Goal: Task Accomplishment & Management: Use online tool/utility

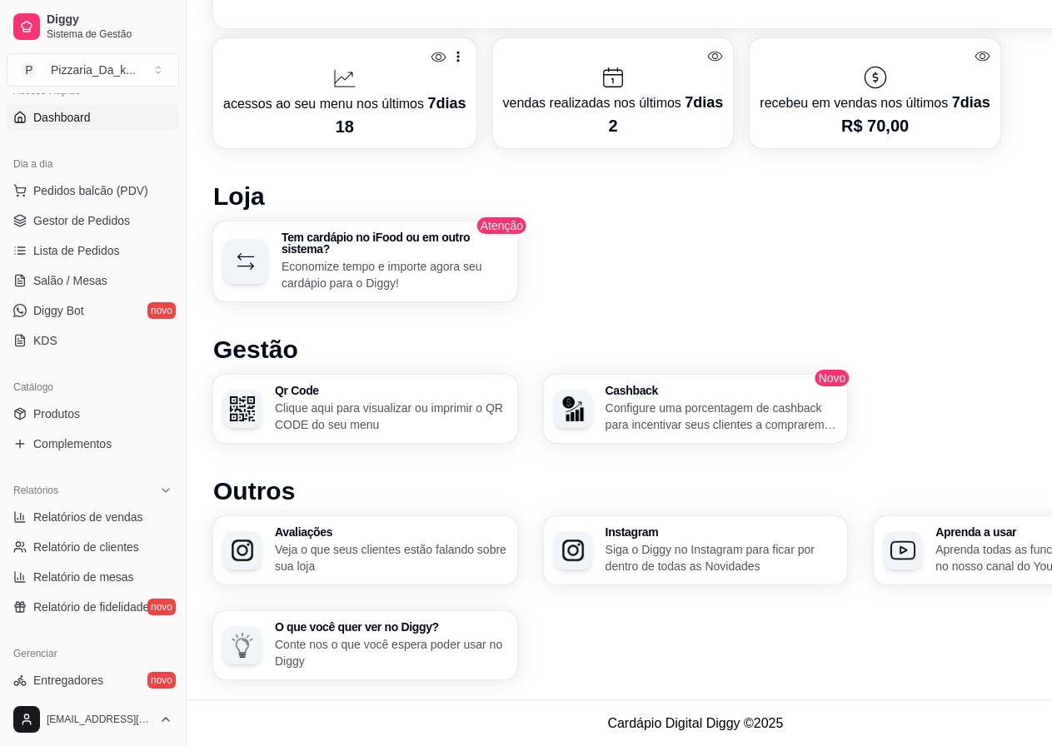
scroll to position [105, 0]
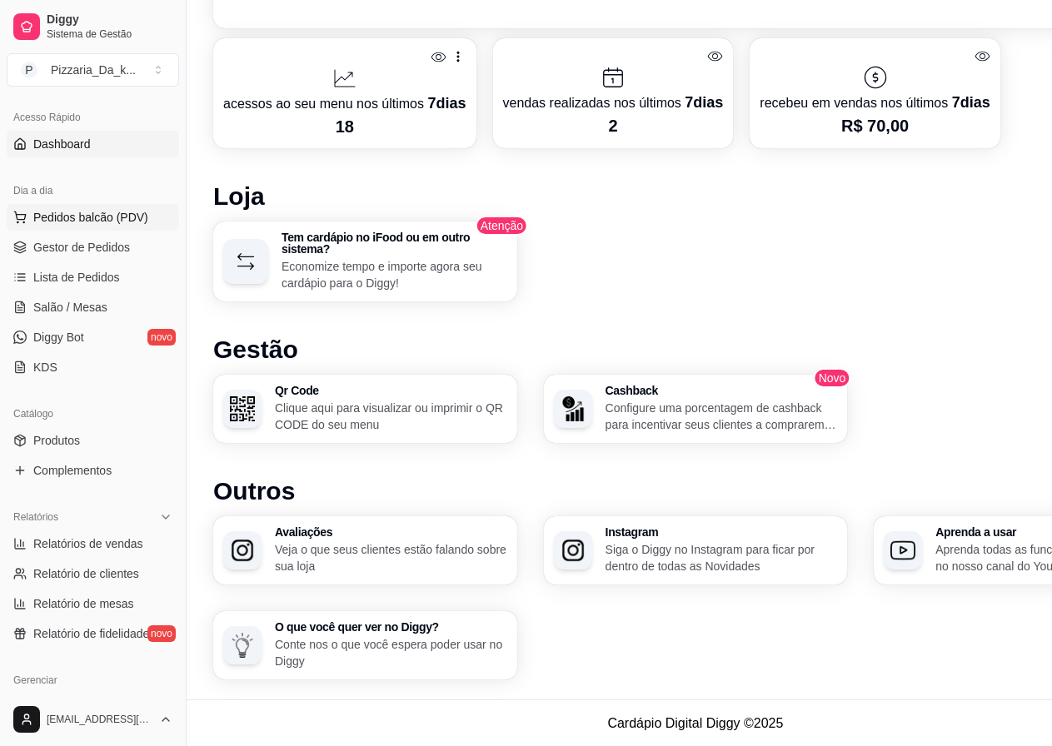
click at [120, 216] on span "Pedidos balcão (PDV)" at bounding box center [90, 217] width 115 height 17
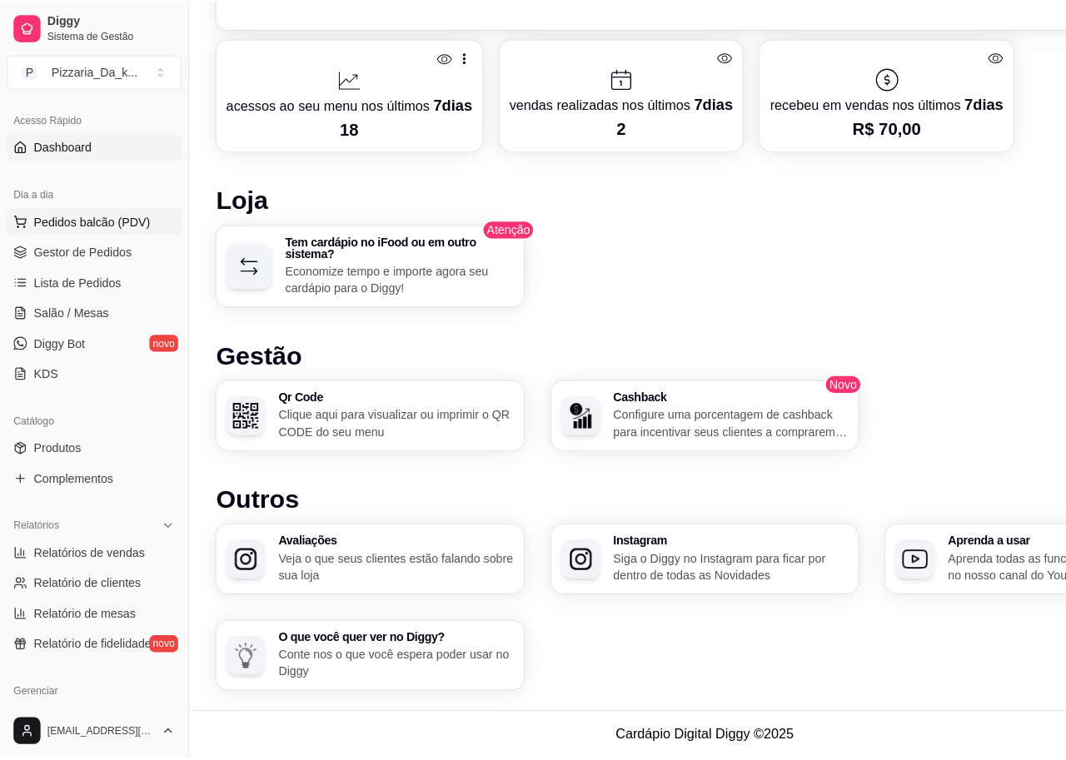
scroll to position [834, 0]
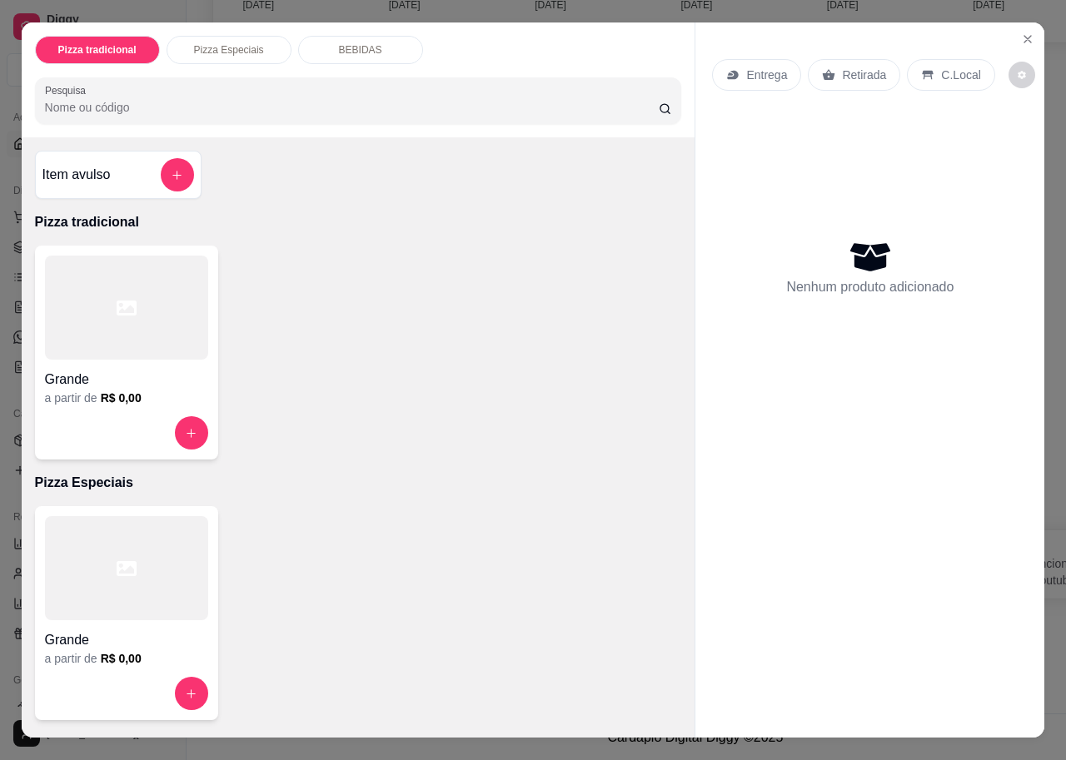
click at [224, 43] on p "Pizza Especiais" at bounding box center [229, 49] width 70 height 13
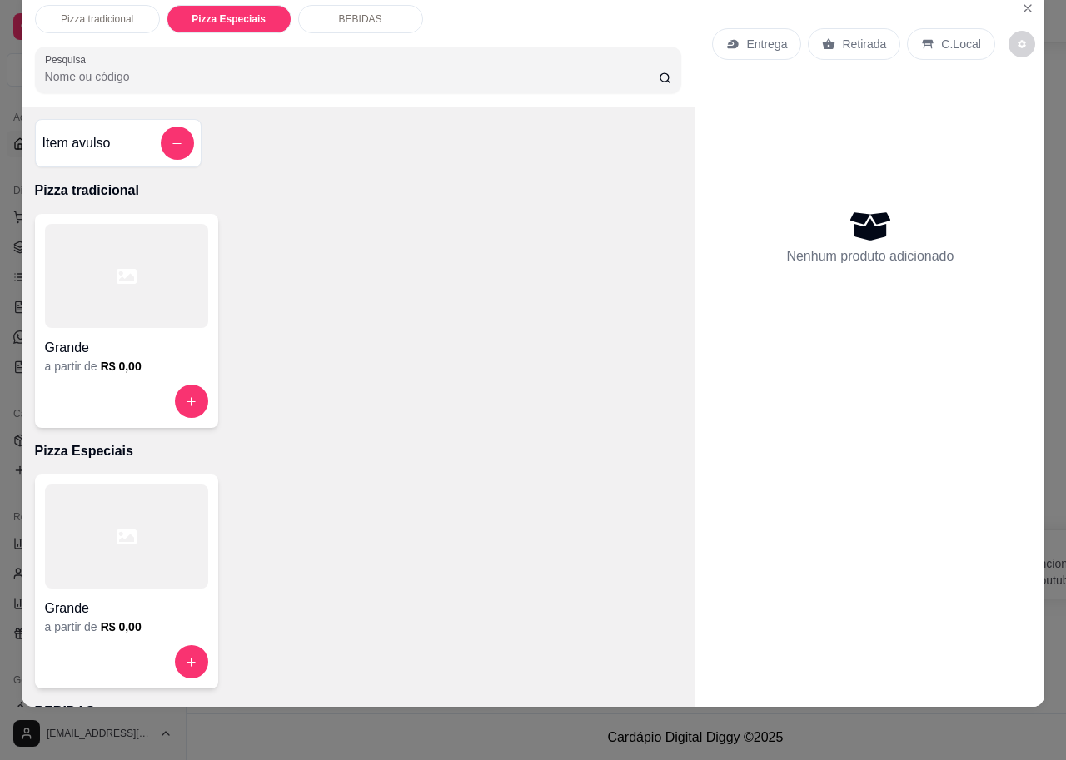
scroll to position [0, 0]
click at [371, 12] on p "BEBIDAS" at bounding box center [360, 18] width 43 height 13
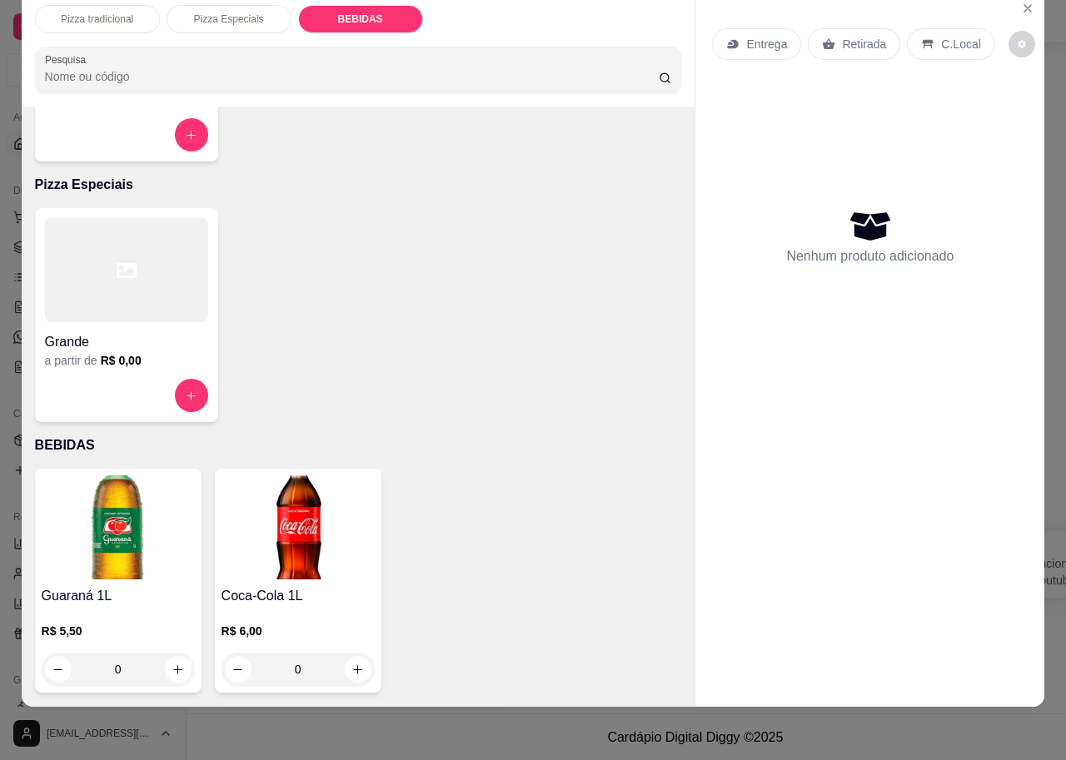
click at [48, 623] on p "R$ 5,50" at bounding box center [118, 631] width 153 height 17
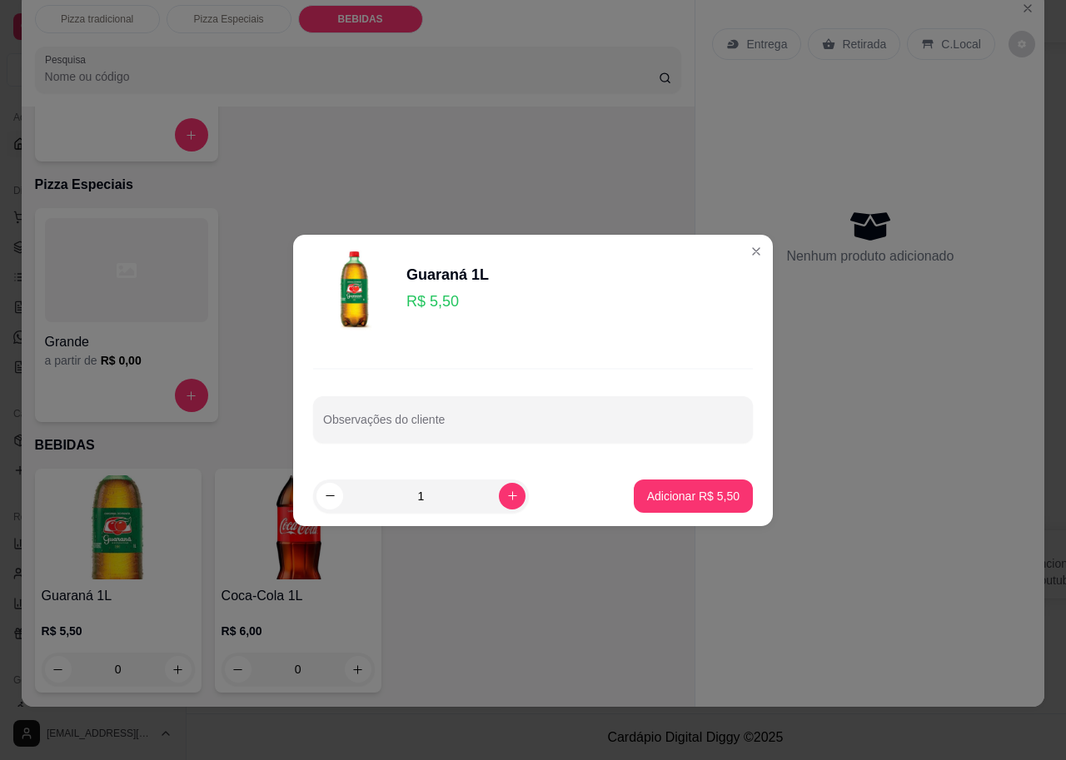
click at [441, 307] on p "R$ 5,50" at bounding box center [447, 301] width 82 height 23
click at [454, 297] on p "R$ 5,50" at bounding box center [447, 301] width 82 height 23
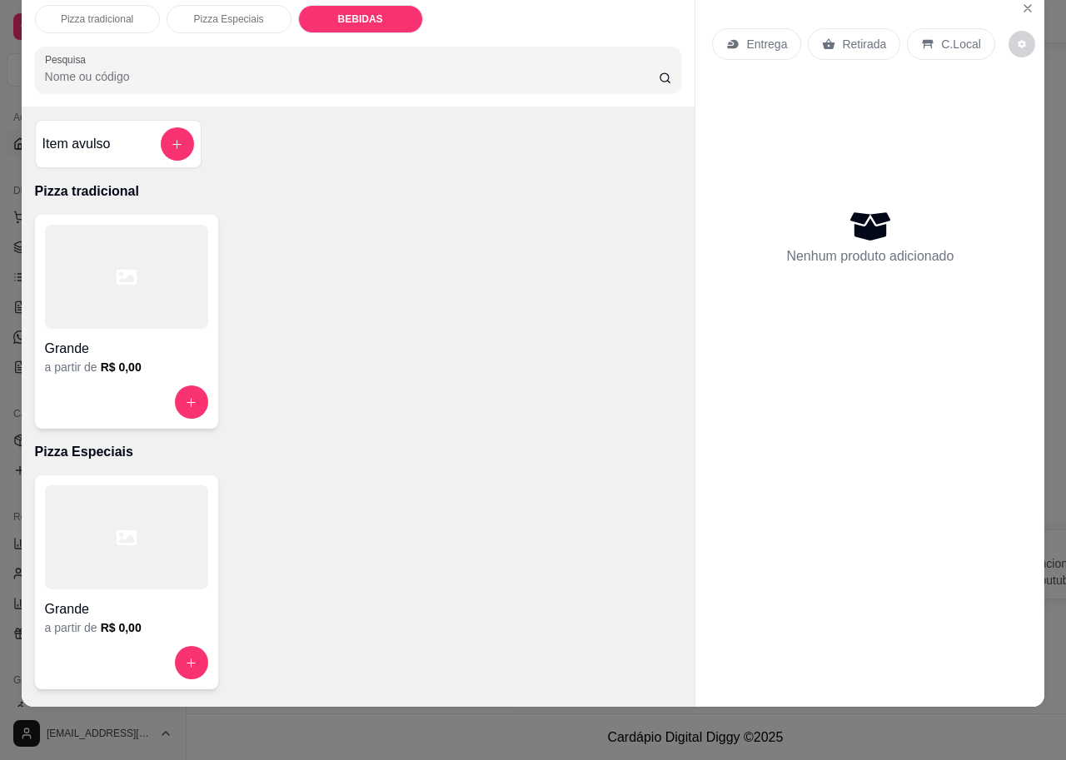
scroll to position [0, 0]
click at [132, 5] on div "Pizza tradicional" at bounding box center [97, 19] width 125 height 28
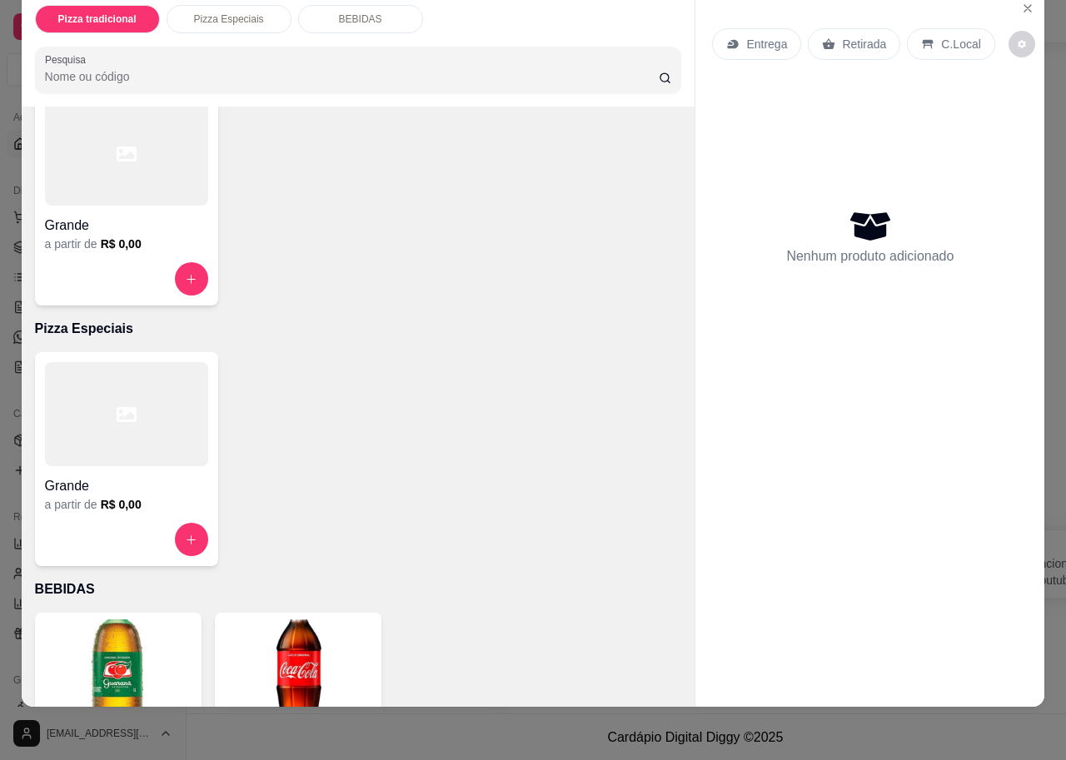
scroll to position [267, 0]
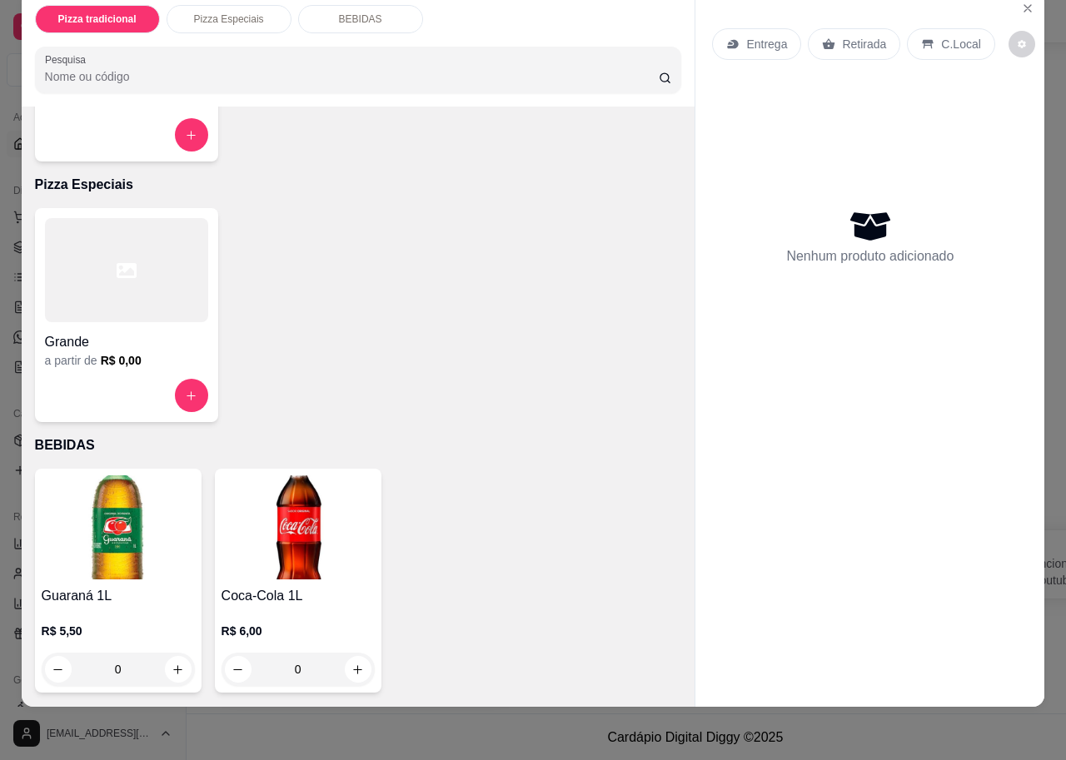
click at [199, 12] on p "Pizza Especiais" at bounding box center [229, 18] width 70 height 13
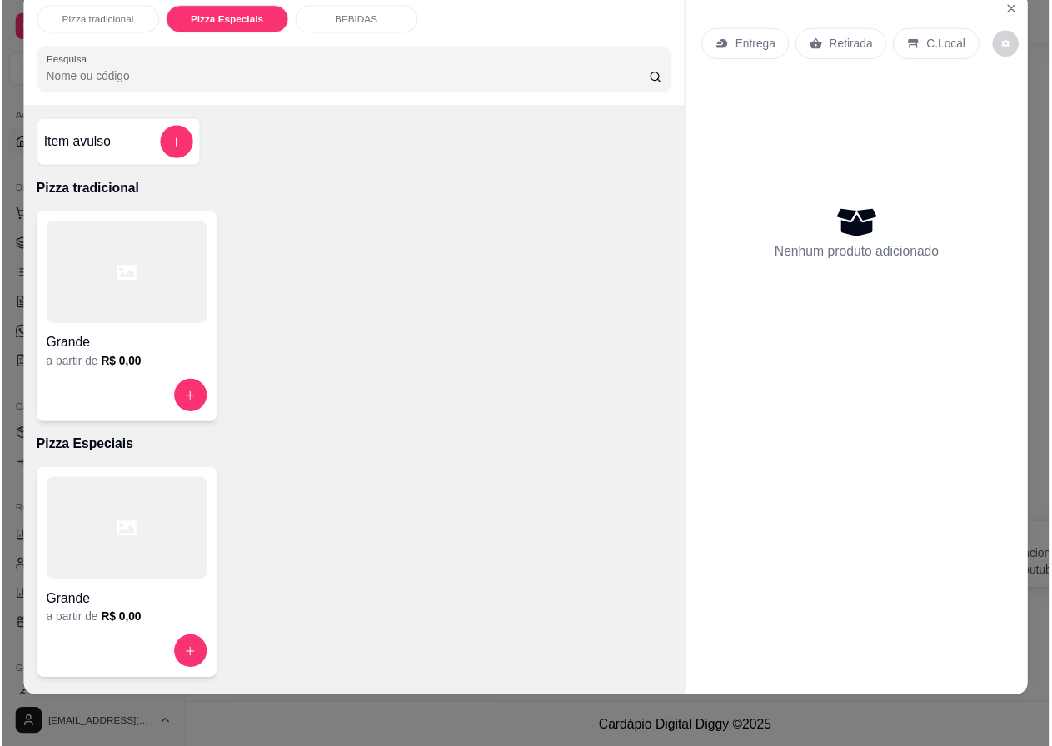
scroll to position [0, 0]
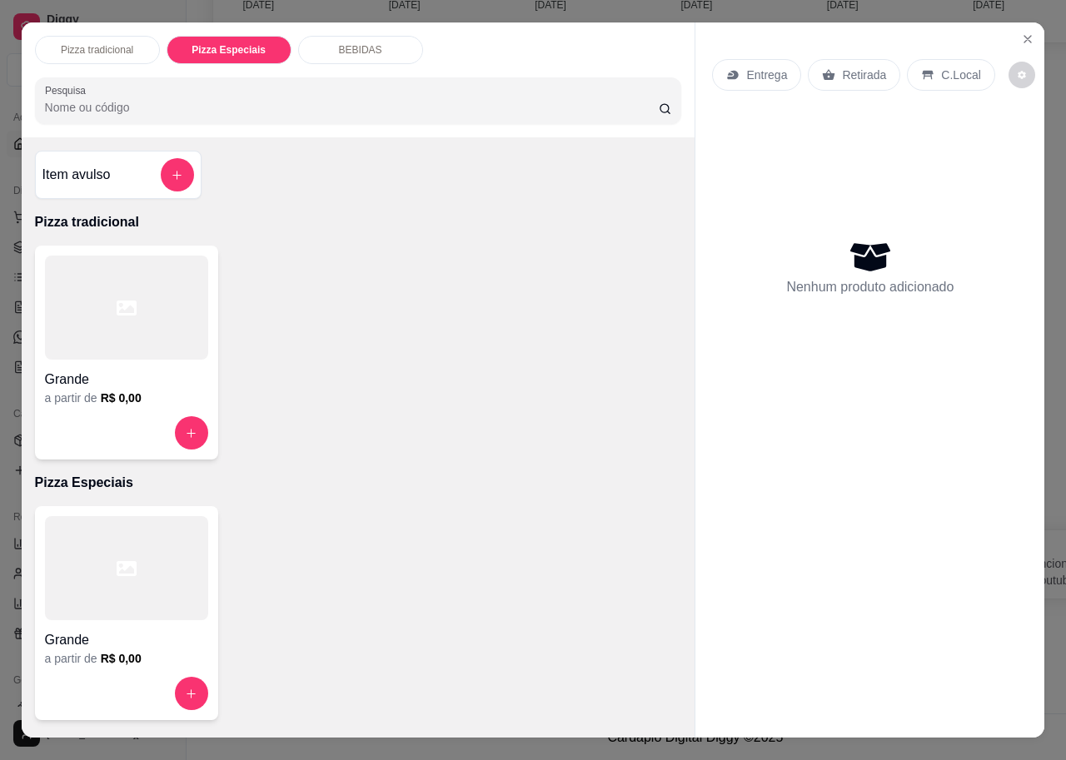
click at [751, 67] on p "Entrega" at bounding box center [766, 75] width 41 height 17
click at [1021, 35] on icon "Close" at bounding box center [1027, 38] width 13 height 13
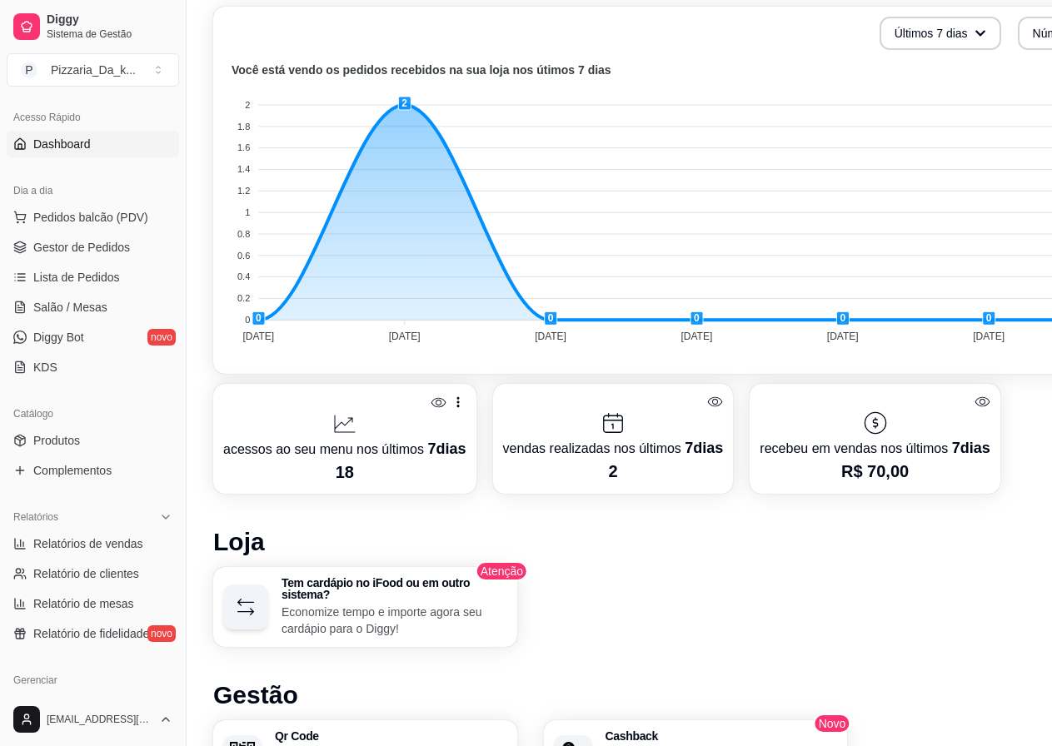
scroll to position [501, 0]
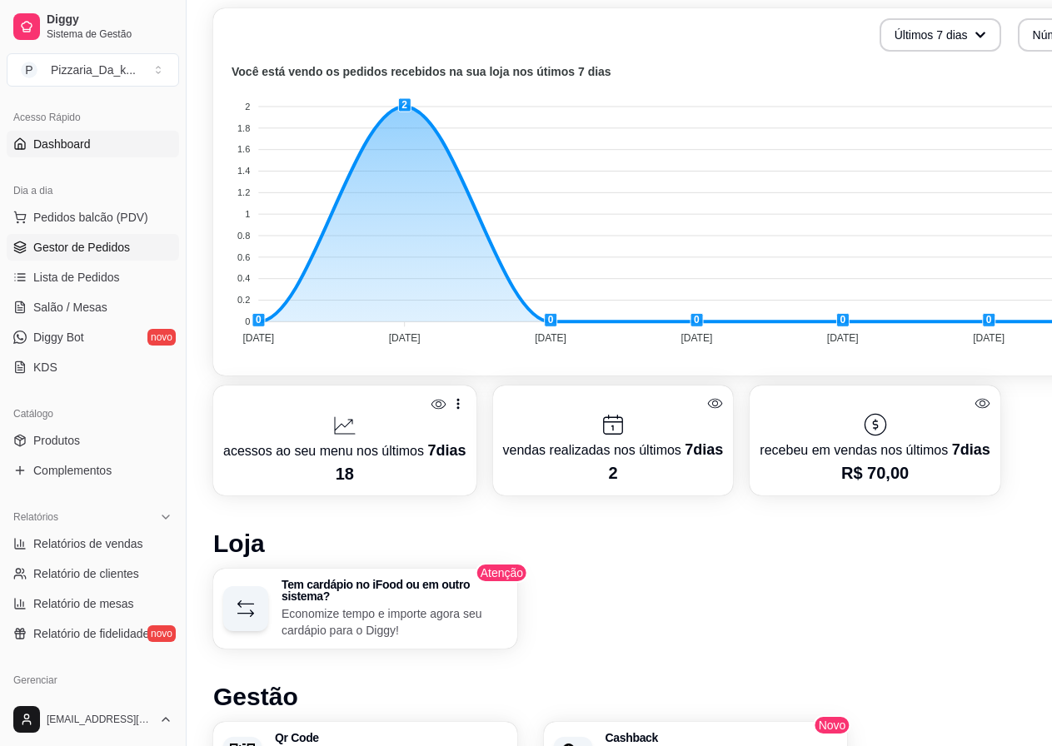
click at [92, 255] on span "Gestor de Pedidos" at bounding box center [81, 247] width 97 height 17
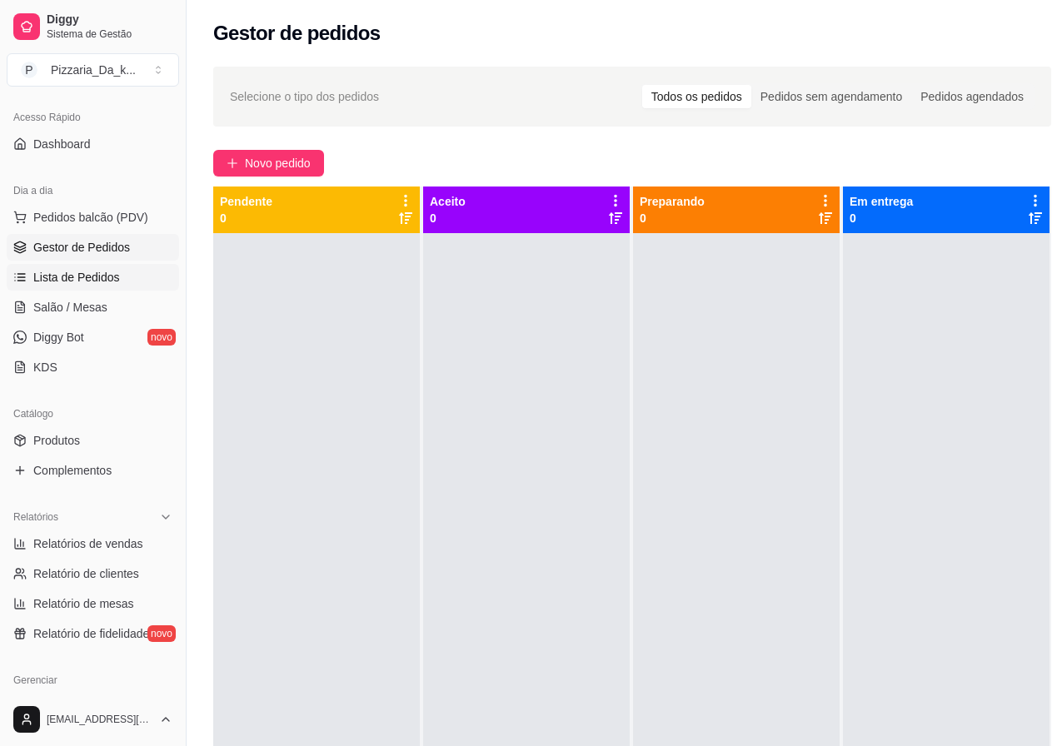
click at [96, 278] on span "Lista de Pedidos" at bounding box center [76, 277] width 87 height 17
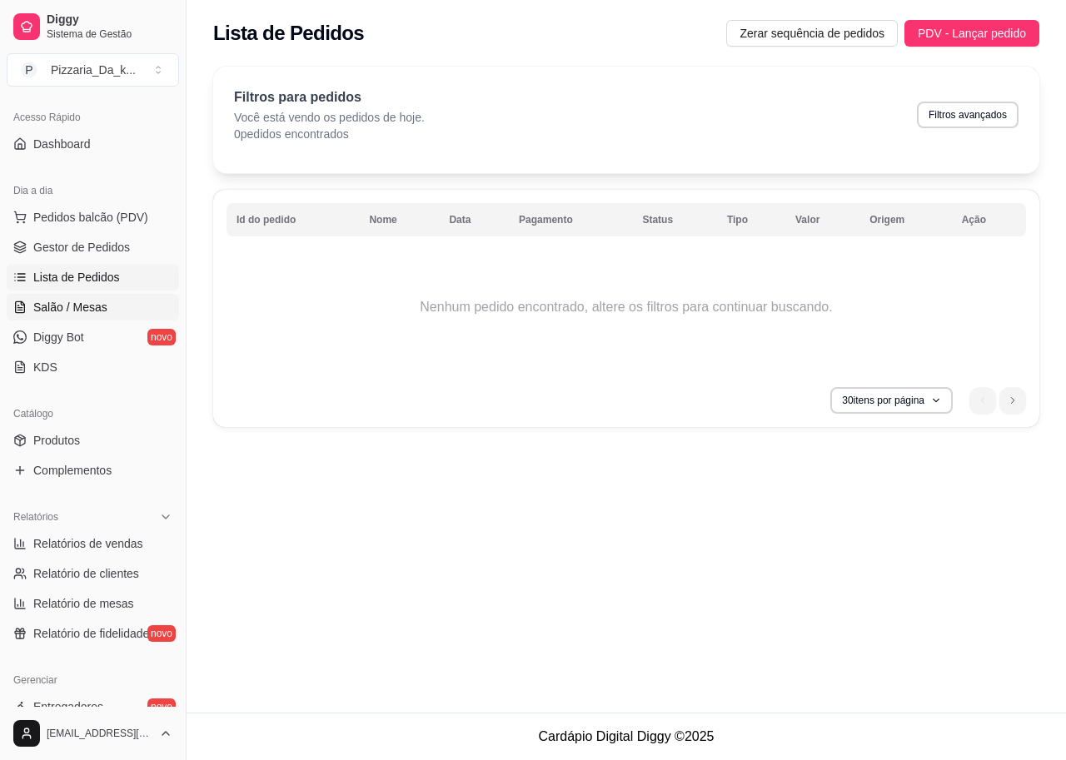
click at [97, 316] on link "Salão / Mesas" at bounding box center [93, 307] width 172 height 27
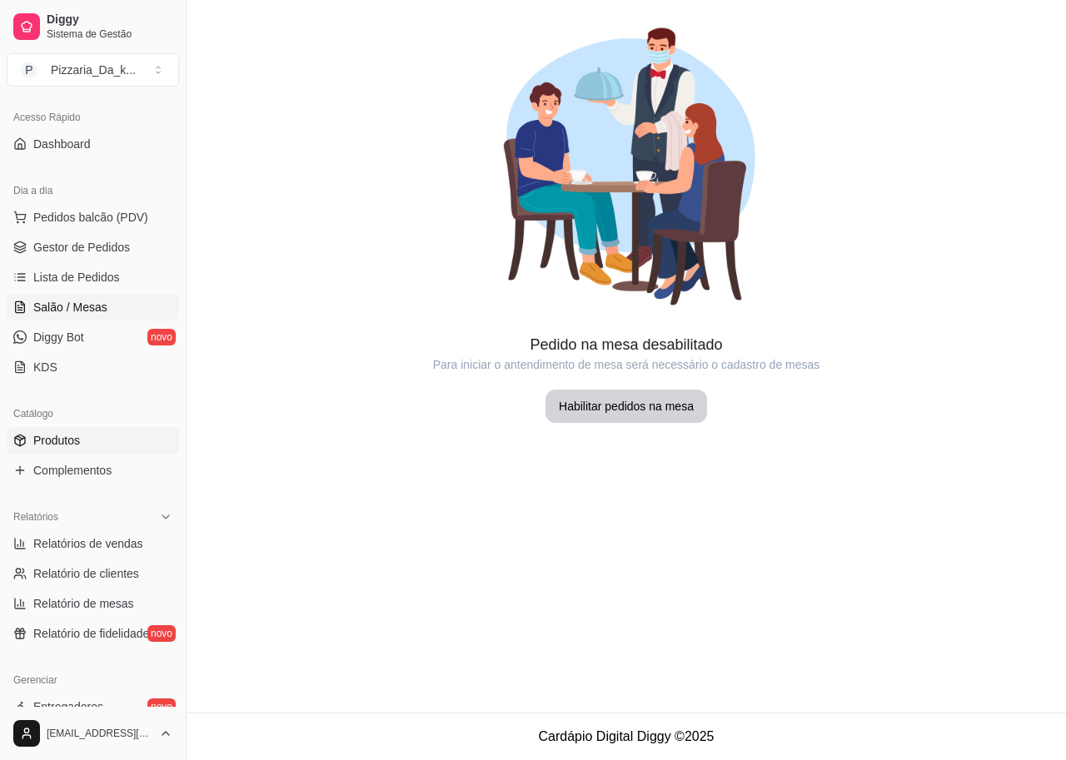
click at [74, 445] on span "Produtos" at bounding box center [56, 440] width 47 height 17
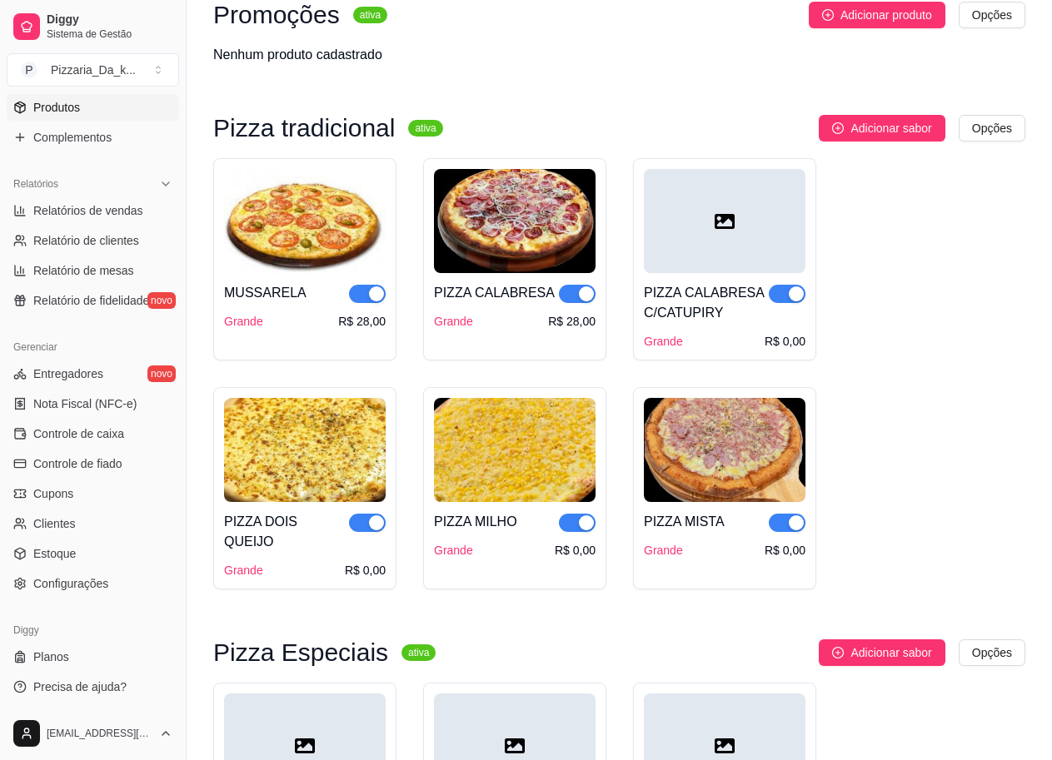
scroll to position [161, 0]
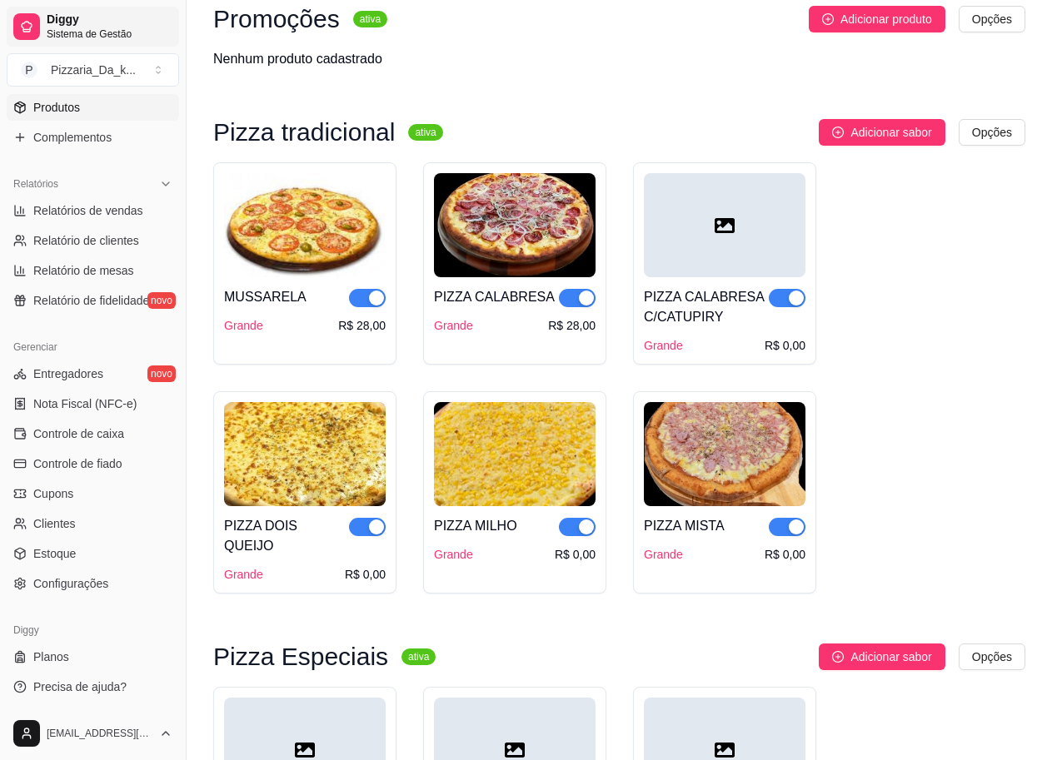
click at [142, 13] on span "Diggy" at bounding box center [110, 19] width 126 height 15
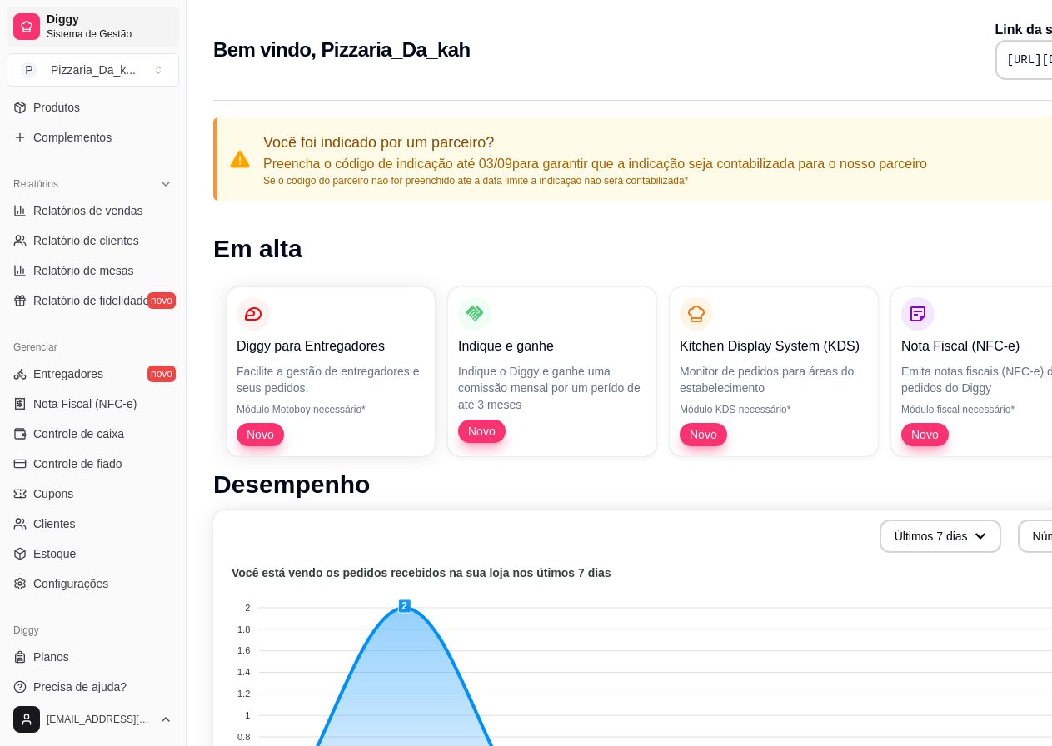
click at [97, 24] on span "Diggy" at bounding box center [110, 19] width 126 height 15
click at [102, 61] on button "P Pizzaria_Da_k ..." at bounding box center [93, 69] width 172 height 33
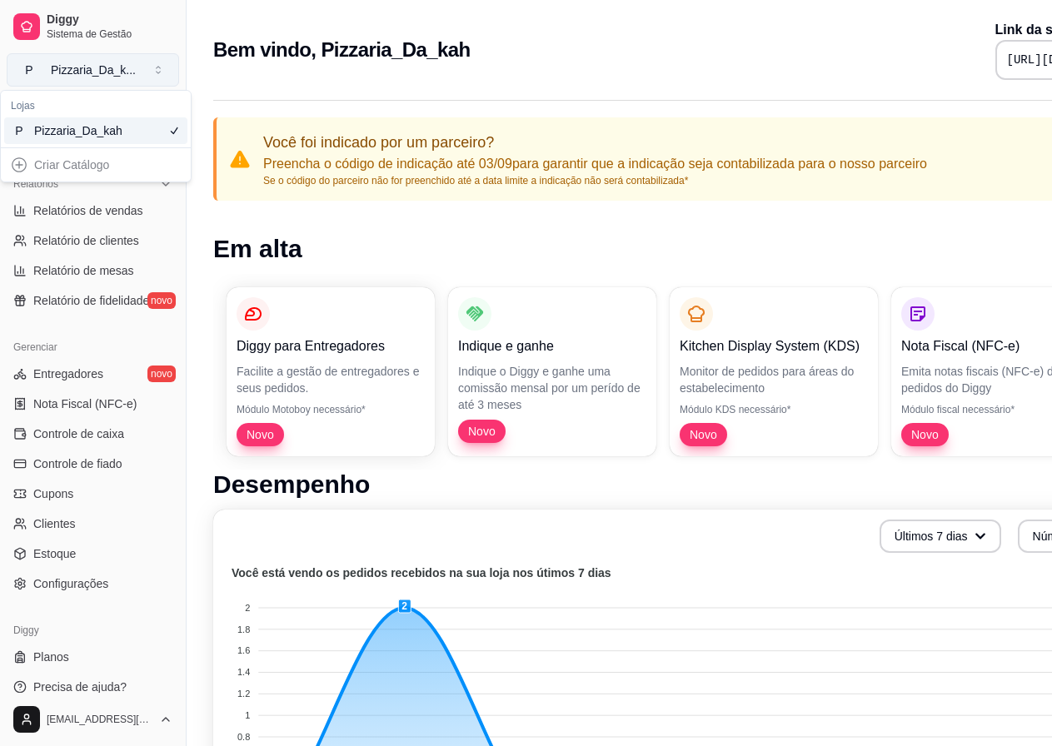
click at [102, 63] on div "Pizzaria_Da_k ..." at bounding box center [93, 70] width 85 height 17
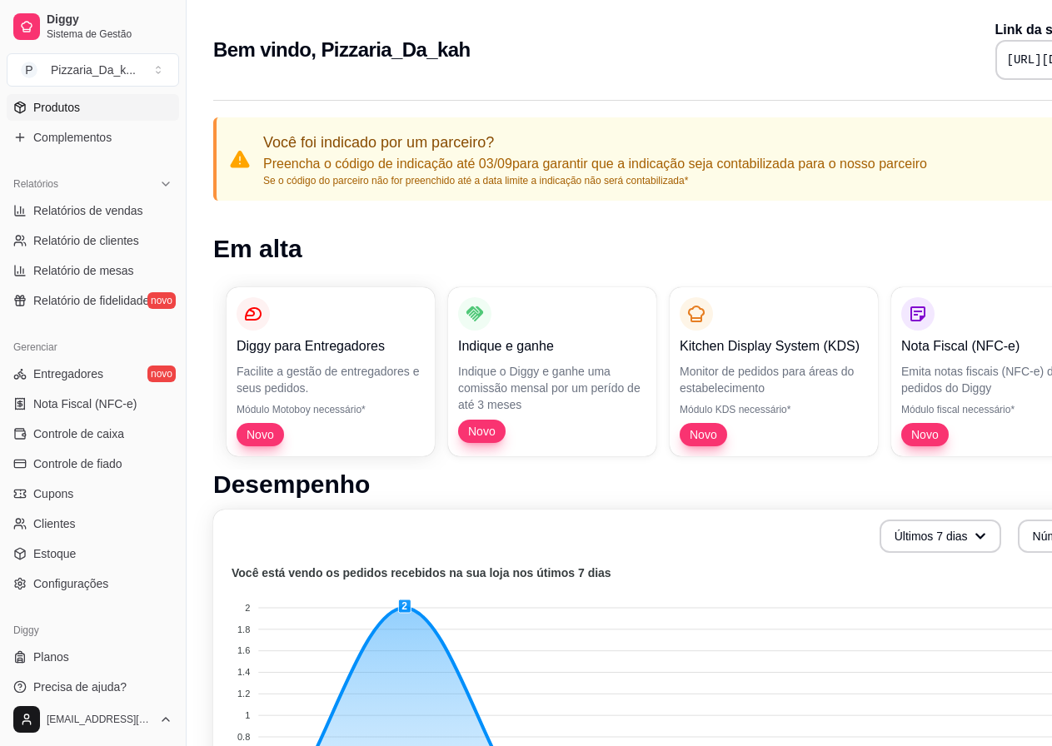
click at [116, 107] on link "Produtos" at bounding box center [93, 107] width 172 height 27
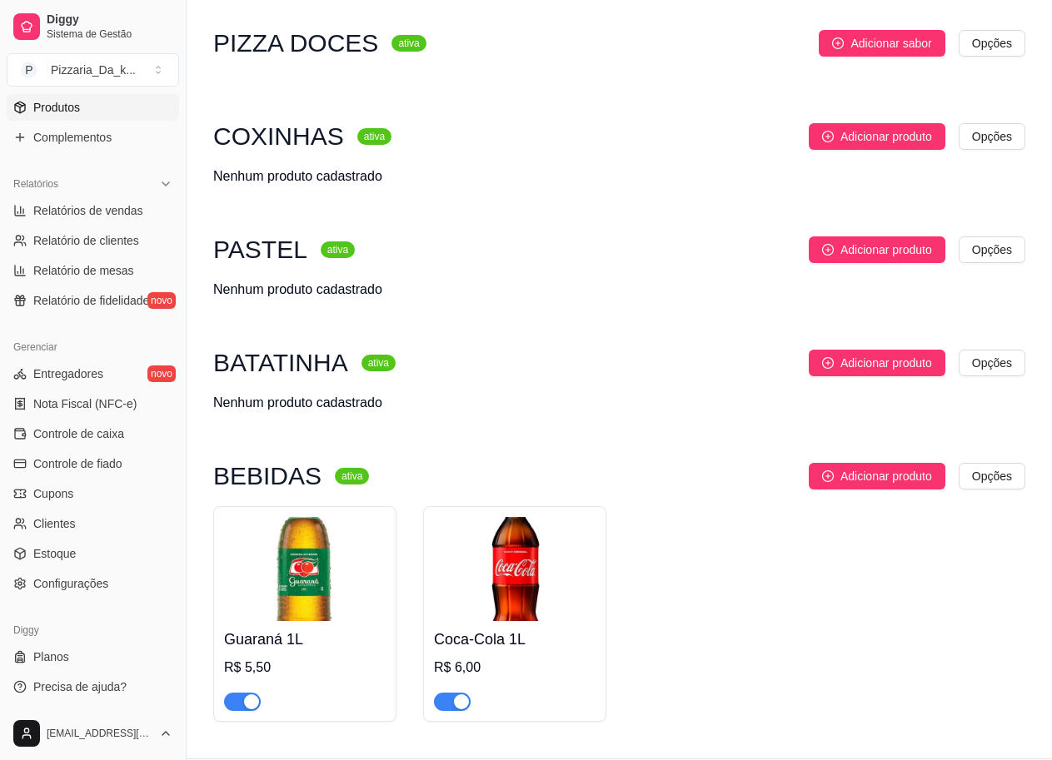
scroll to position [1326, 0]
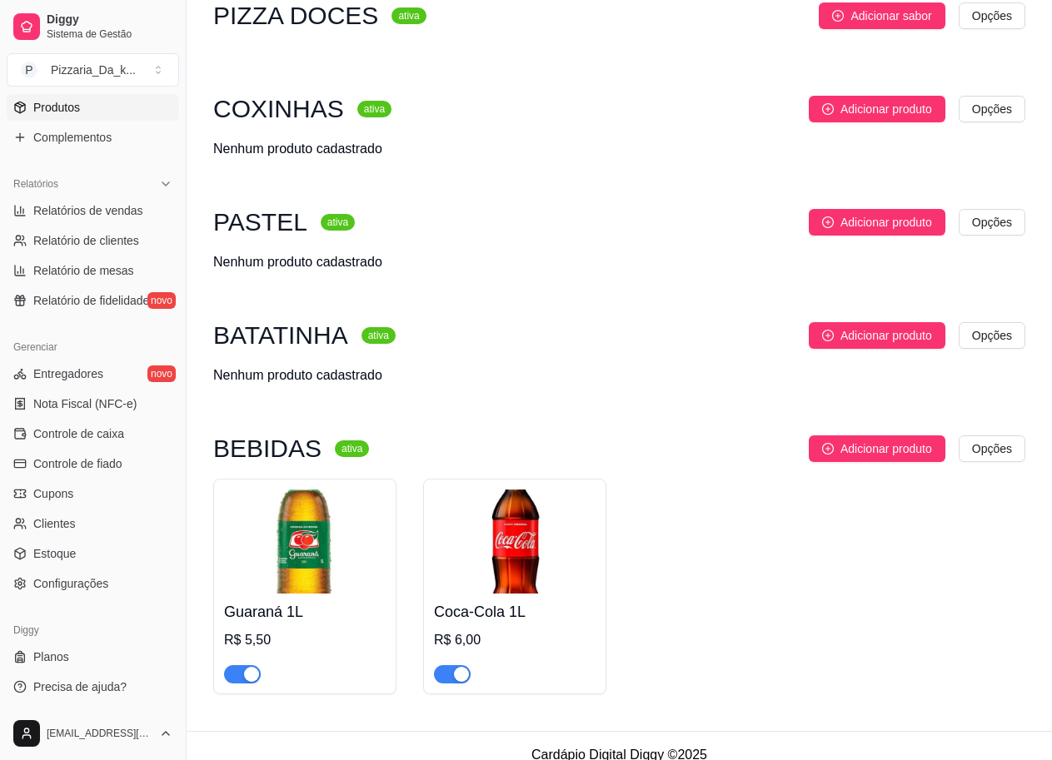
click at [447, 665] on span "button" at bounding box center [452, 674] width 37 height 18
click at [228, 665] on span "button" at bounding box center [242, 674] width 37 height 18
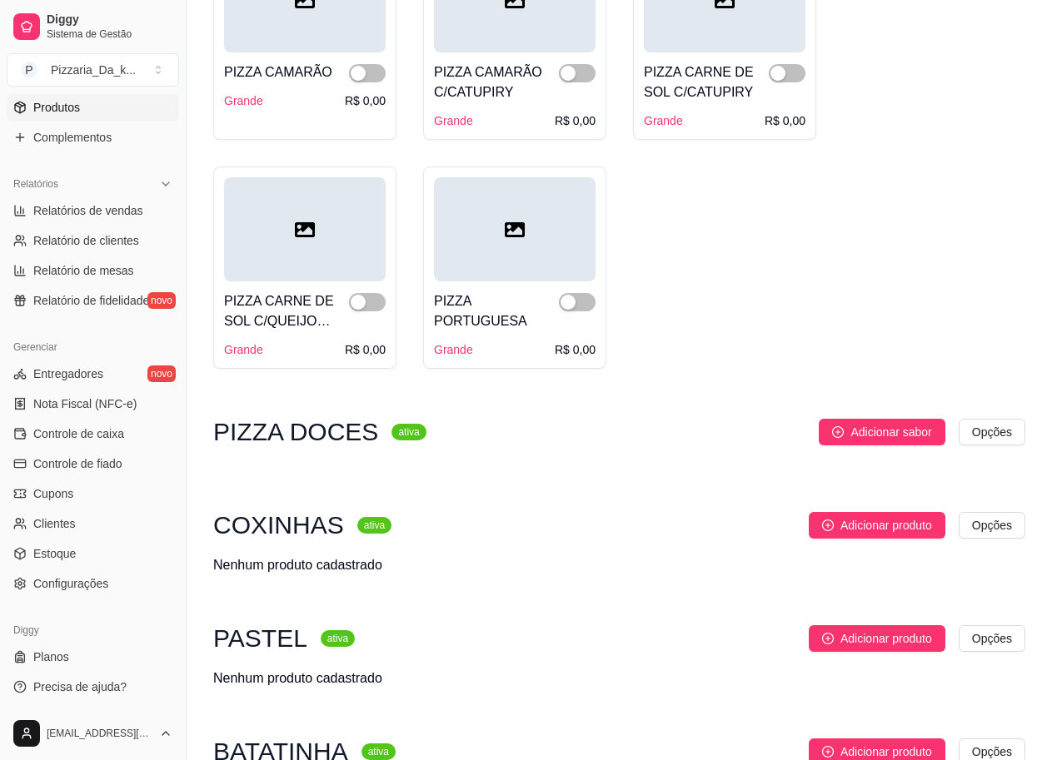
scroll to position [993, 0]
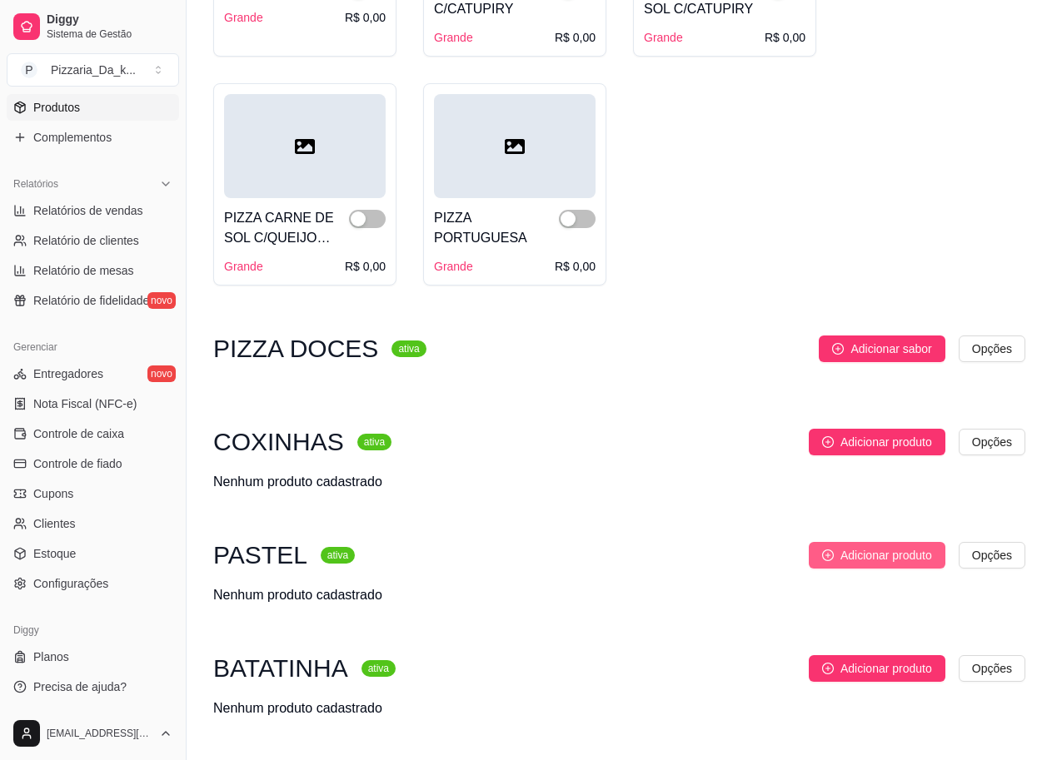
click at [858, 546] on span "Adicionar produto" at bounding box center [886, 555] width 92 height 18
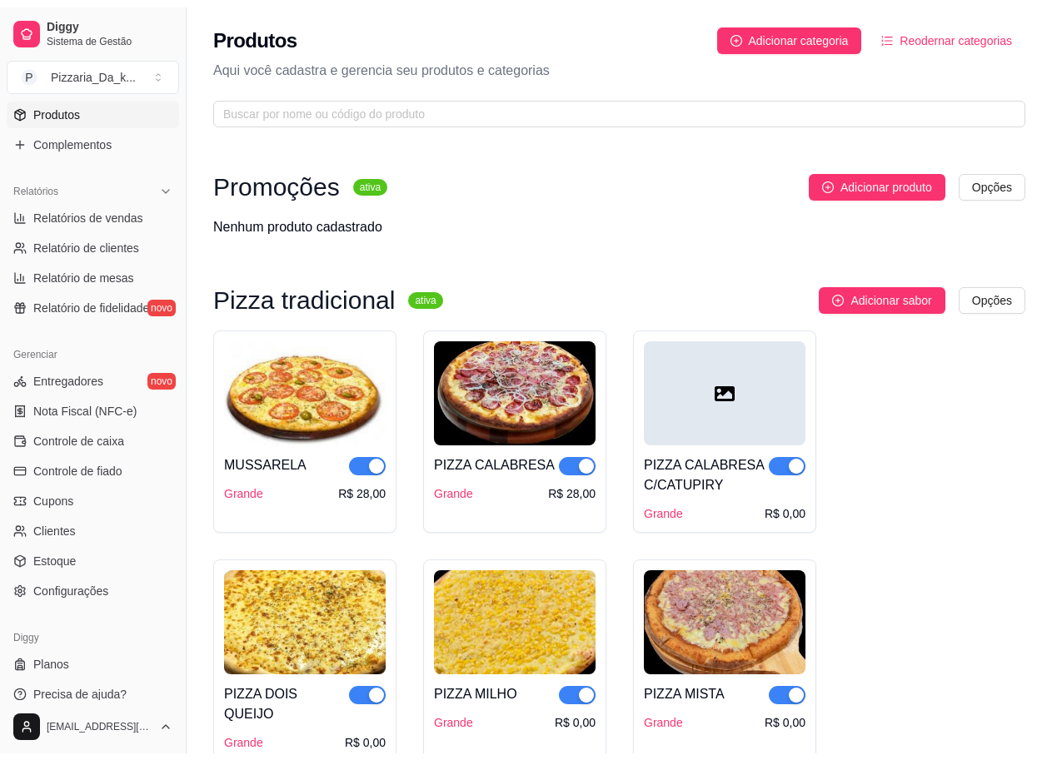
scroll to position [161, 0]
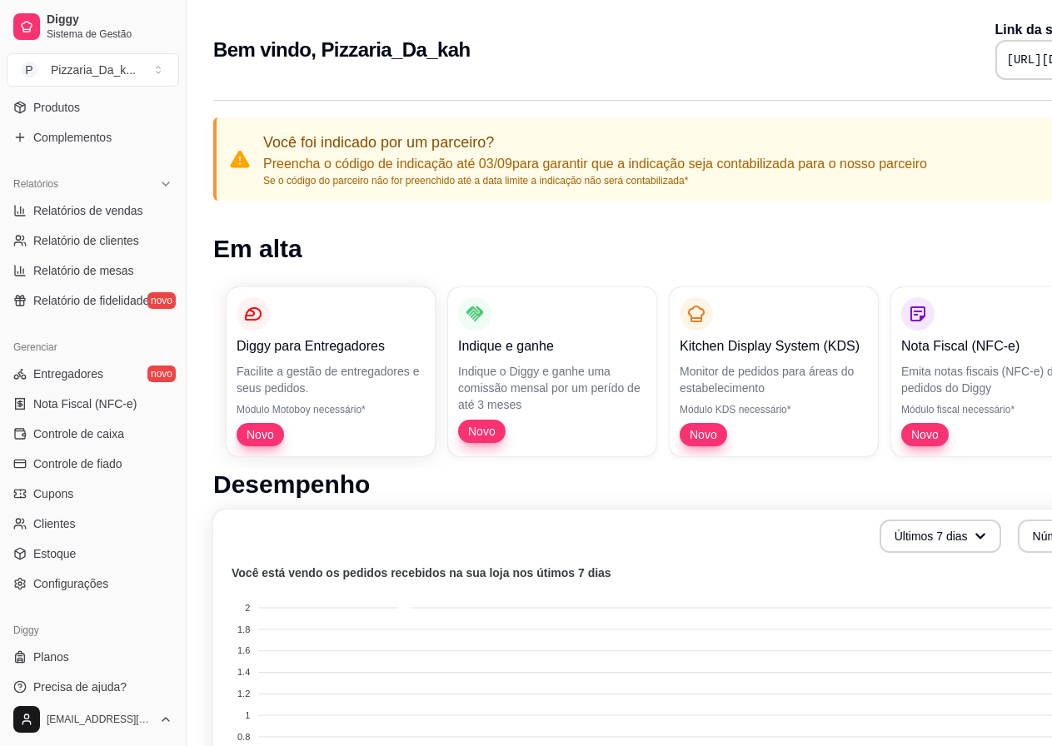
scroll to position [501, 0]
